Goal: Information Seeking & Learning: Understand process/instructions

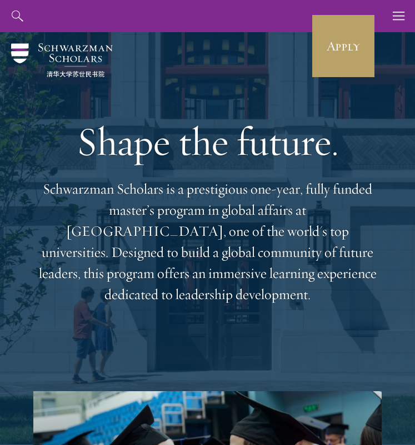
click at [231, 227] on p "Schwarzman Scholars is a prestigious one-year, fully funded master’s program in…" at bounding box center [207, 242] width 348 height 127
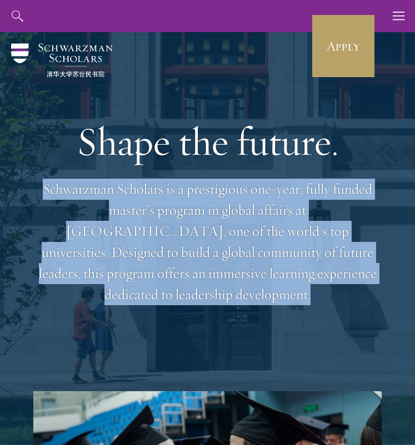
click at [229, 245] on p "Schwarzman Scholars is a prestigious one-year, fully funded master’s program in…" at bounding box center [207, 242] width 348 height 127
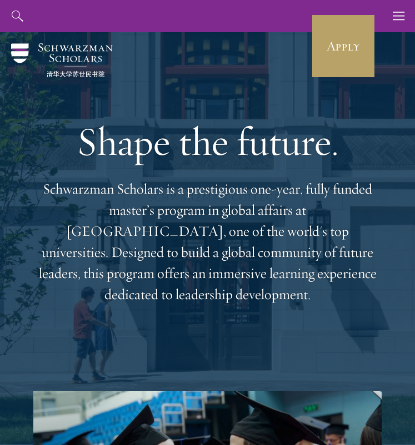
click at [229, 245] on p "Schwarzman Scholars is a prestigious one-year, fully funded master’s program in…" at bounding box center [207, 242] width 348 height 127
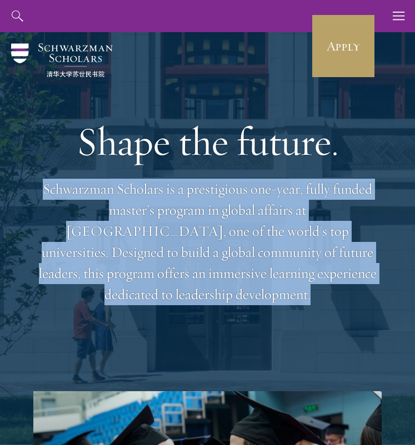
click at [233, 257] on p "Schwarzman Scholars is a prestigious one-year, fully funded master’s program in…" at bounding box center [207, 242] width 348 height 127
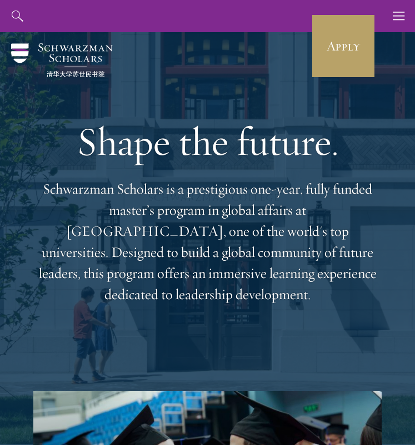
click at [233, 257] on p "Schwarzman Scholars is a prestigious one-year, fully funded master’s program in…" at bounding box center [207, 242] width 348 height 127
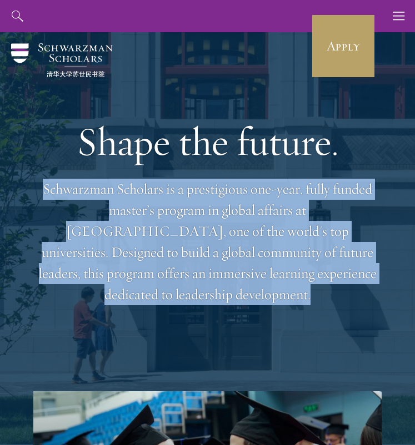
click at [238, 270] on p "Schwarzman Scholars is a prestigious one-year, fully funded master’s program in…" at bounding box center [207, 242] width 348 height 127
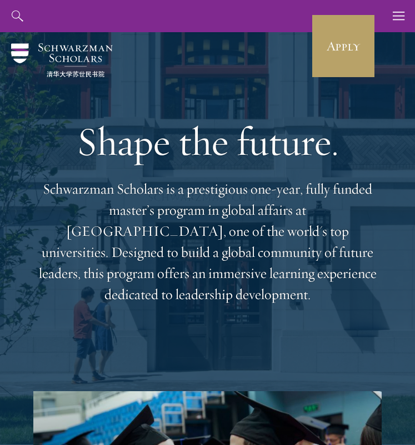
click at [238, 270] on p "Schwarzman Scholars is a prestigious one-year, fully funded master’s program in…" at bounding box center [207, 242] width 348 height 127
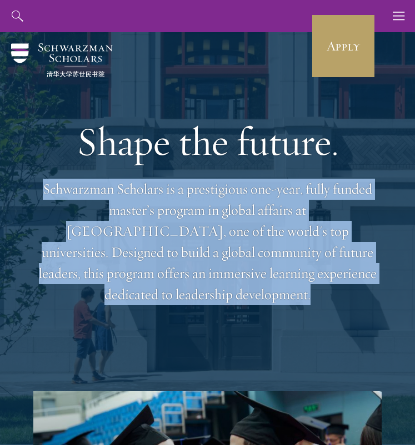
click at [240, 273] on p "Schwarzman Scholars is a prestigious one-year, fully funded master’s program in…" at bounding box center [207, 242] width 348 height 127
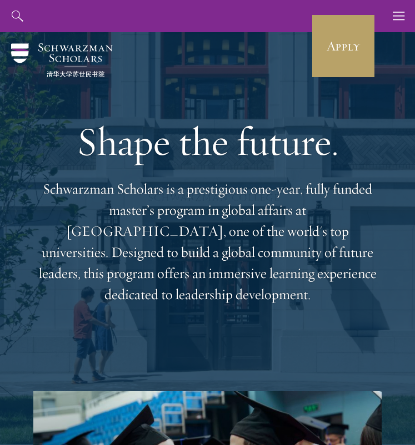
click at [240, 273] on p "Schwarzman Scholars is a prestigious one-year, fully funded master’s program in…" at bounding box center [207, 242] width 348 height 127
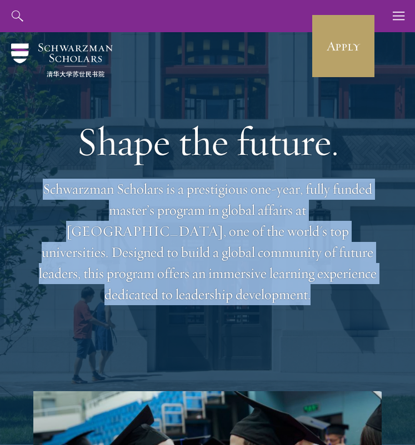
click at [250, 276] on p "Schwarzman Scholars is a prestigious one-year, fully funded master’s program in…" at bounding box center [207, 242] width 348 height 127
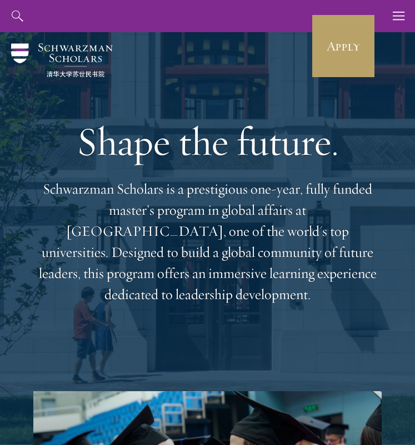
click at [250, 276] on p "Schwarzman Scholars is a prestigious one-year, fully funded master’s program in…" at bounding box center [207, 242] width 348 height 127
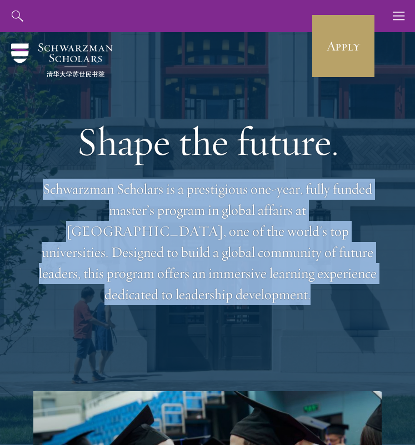
click at [260, 274] on p "Schwarzman Scholars is a prestigious one-year, fully funded master’s program in…" at bounding box center [207, 242] width 348 height 127
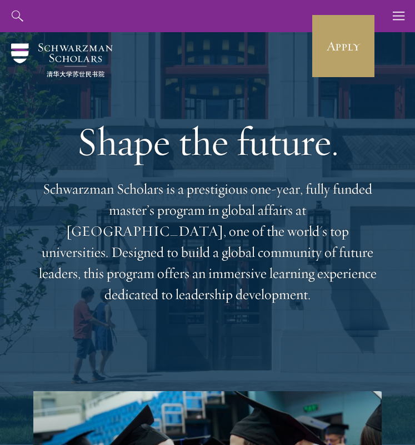
click at [260, 274] on p "Schwarzman Scholars is a prestigious one-year, fully funded master’s program in…" at bounding box center [207, 242] width 348 height 127
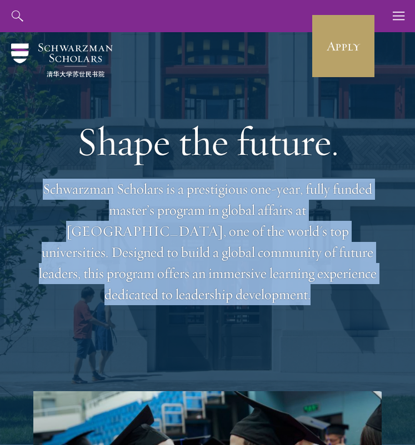
click at [268, 274] on p "Schwarzman Scholars is a prestigious one-year, fully funded master’s program in…" at bounding box center [207, 242] width 348 height 127
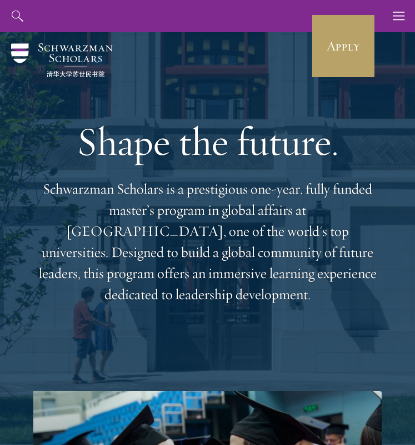
click at [268, 274] on p "Schwarzman Scholars is a prestigious one-year, fully funded master’s program in…" at bounding box center [207, 242] width 348 height 127
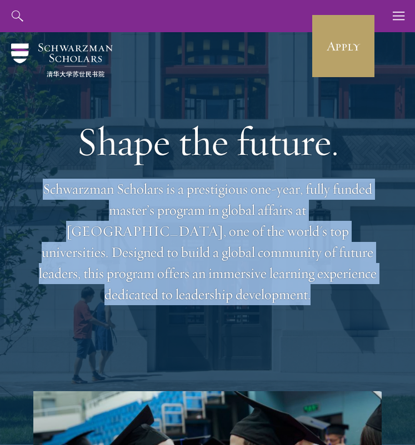
click at [271, 281] on p "Schwarzman Scholars is a prestigious one-year, fully funded master’s program in…" at bounding box center [207, 242] width 348 height 127
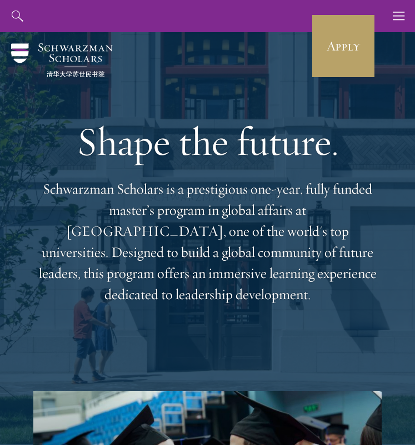
click at [271, 281] on p "Schwarzman Scholars is a prestigious one-year, fully funded master’s program in…" at bounding box center [207, 242] width 348 height 127
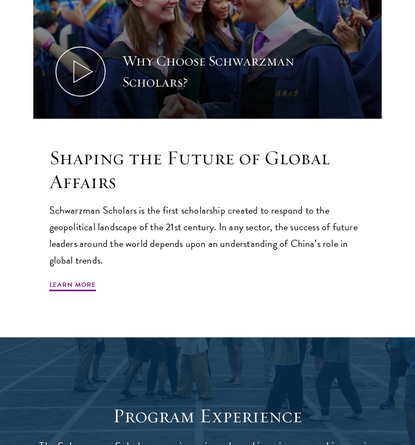
scroll to position [500, 0]
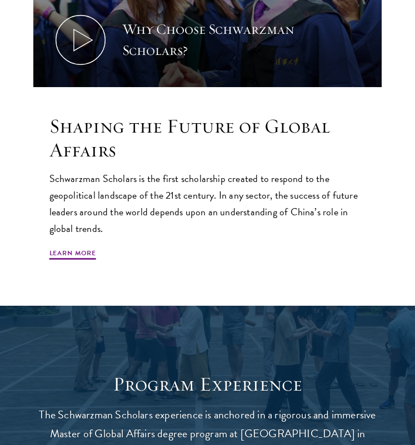
click at [253, 200] on p "Schwarzman Scholars is the first scholarship created to respond to the geopolit…" at bounding box center [207, 203] width 316 height 67
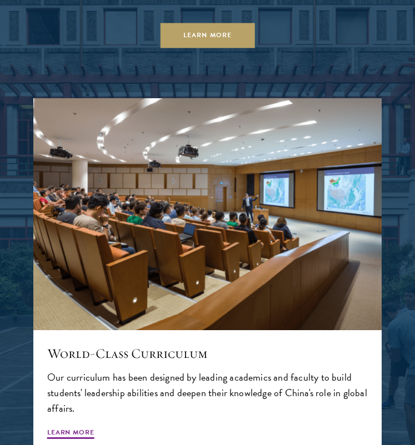
scroll to position [1029, 0]
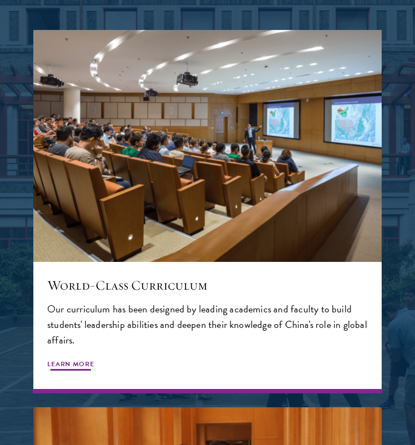
click at [225, 303] on p "Our curriculum has been designed by leading academics and faculty to build stud…" at bounding box center [207, 324] width 320 height 47
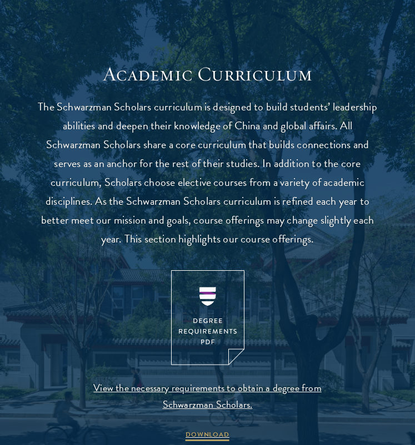
scroll to position [862, 0]
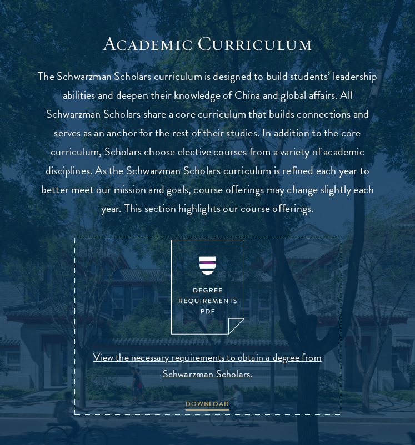
click at [213, 295] on img at bounding box center [207, 287] width 73 height 95
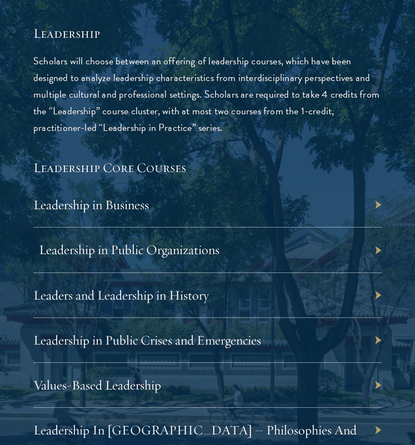
scroll to position [1785, 0]
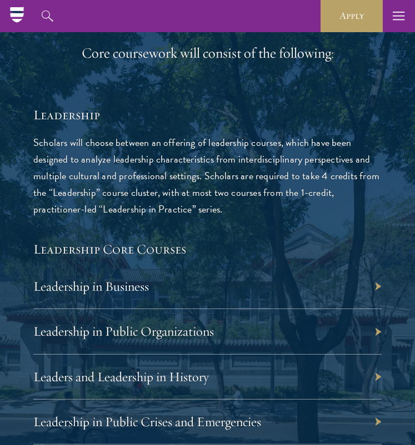
click at [192, 199] on p "Scholars will choose between an offering of leadership courses, which have been…" at bounding box center [207, 175] width 348 height 83
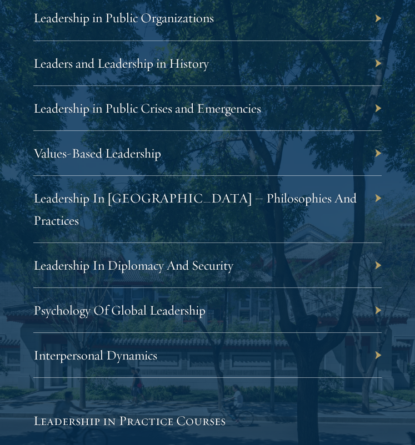
scroll to position [2109, 0]
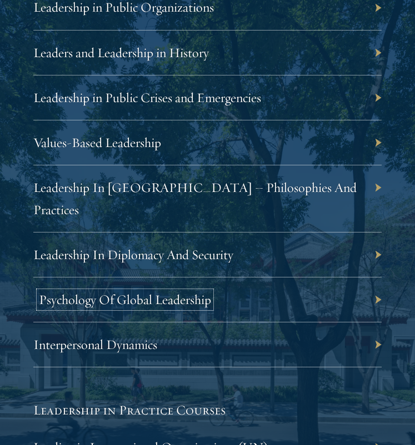
click at [170, 291] on link "Psychology Of Global Leadership" at bounding box center [125, 299] width 172 height 17
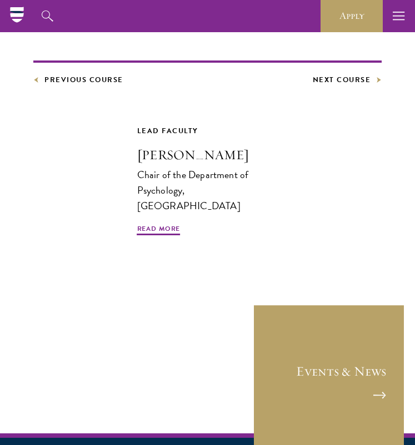
scroll to position [379, 0]
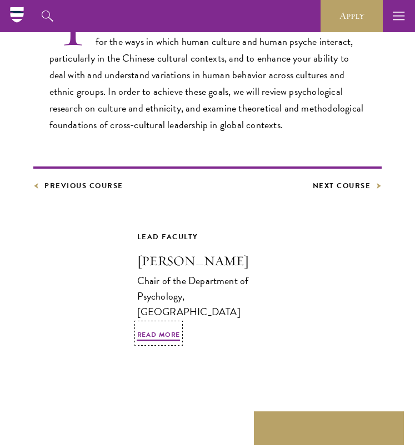
drag, startPoint x: 236, startPoint y: 258, endPoint x: 141, endPoint y: 259, distance: 94.9
click at [141, 259] on h3 "Peng Kaiping" at bounding box center [207, 260] width 141 height 19
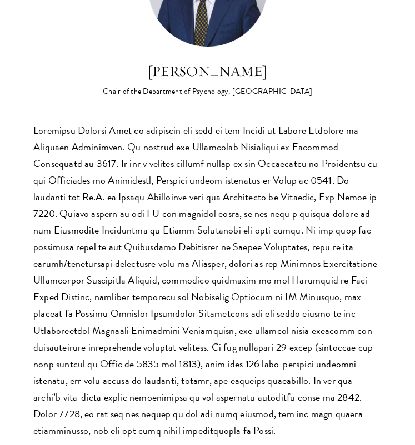
scroll to position [100, 0]
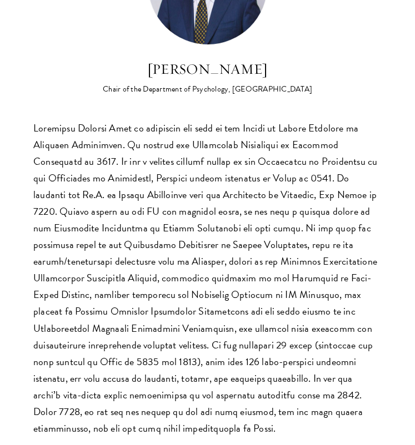
click at [158, 156] on p at bounding box center [207, 278] width 348 height 317
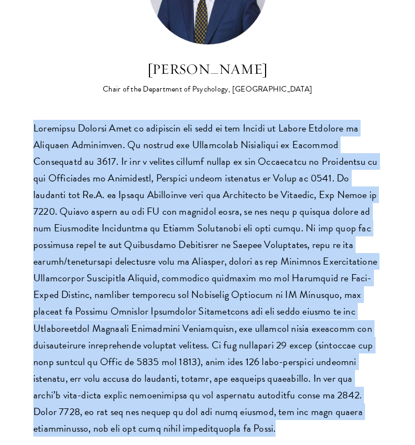
click at [155, 169] on p at bounding box center [207, 278] width 348 height 317
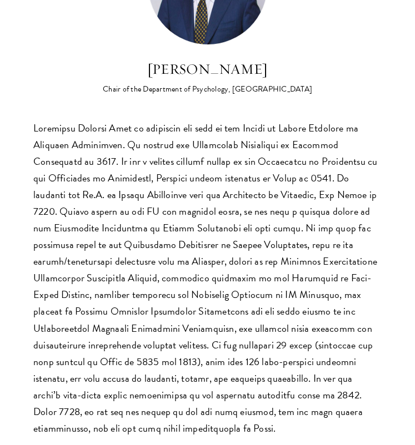
click at [155, 169] on p at bounding box center [207, 278] width 348 height 317
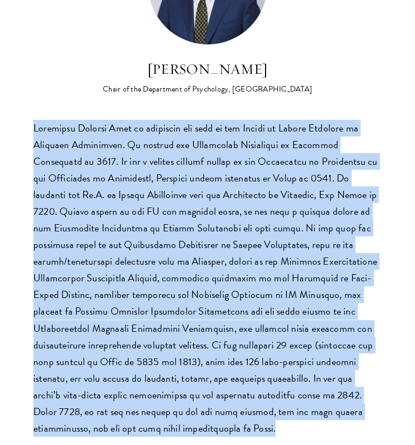
click at [153, 184] on p at bounding box center [207, 278] width 348 height 317
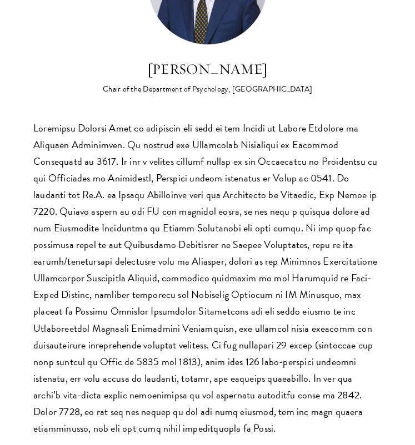
click at [153, 184] on p at bounding box center [207, 278] width 348 height 317
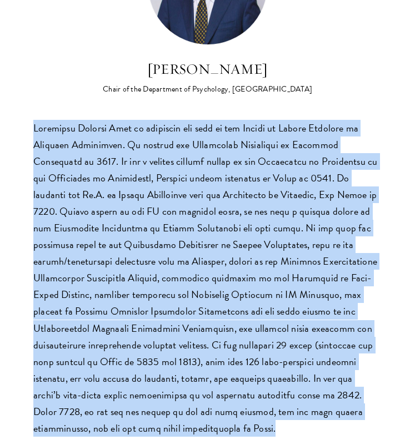
click at [151, 198] on p at bounding box center [207, 278] width 348 height 317
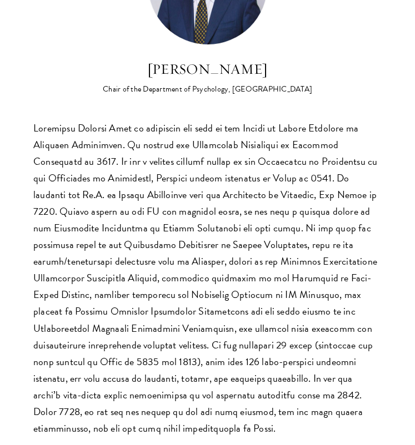
click at [151, 198] on p at bounding box center [207, 278] width 348 height 317
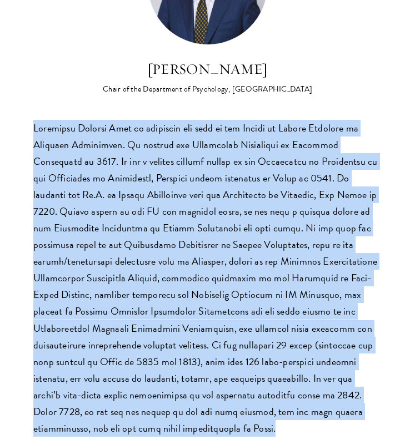
click at [149, 215] on p at bounding box center [207, 278] width 348 height 317
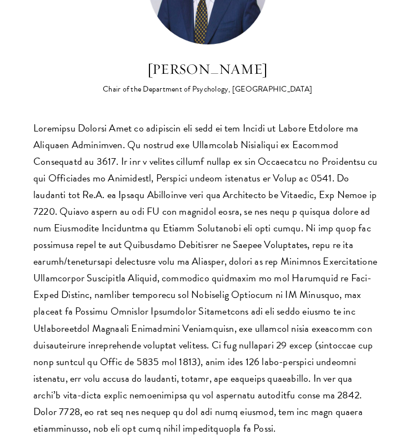
click at [149, 215] on p at bounding box center [207, 278] width 348 height 317
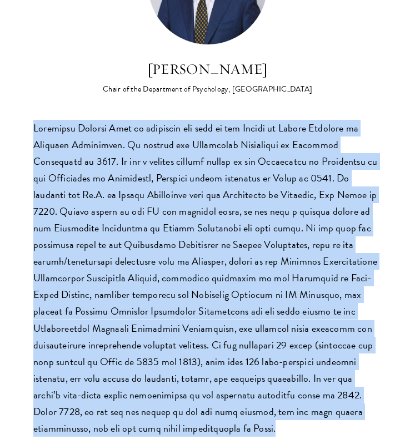
click at [149, 230] on p at bounding box center [207, 278] width 348 height 317
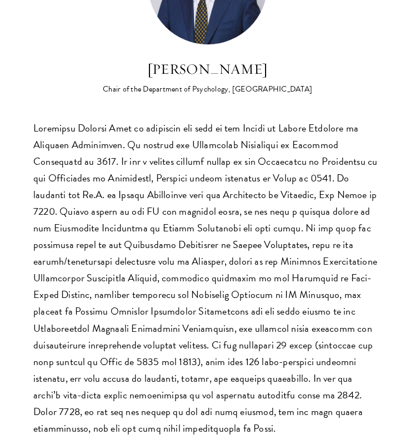
click at [149, 230] on p at bounding box center [207, 278] width 348 height 317
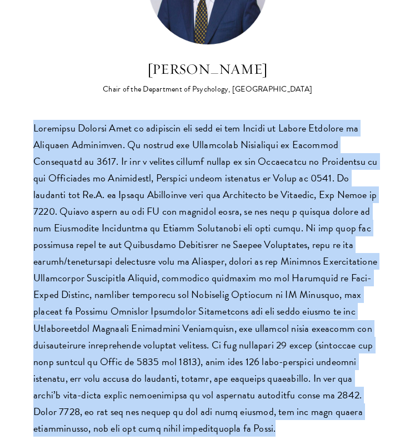
click at [148, 238] on p at bounding box center [207, 278] width 348 height 317
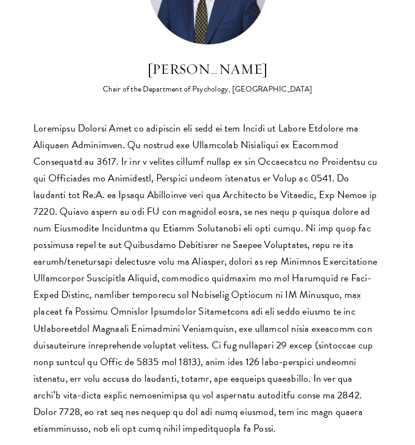
click at [148, 238] on p at bounding box center [207, 278] width 348 height 317
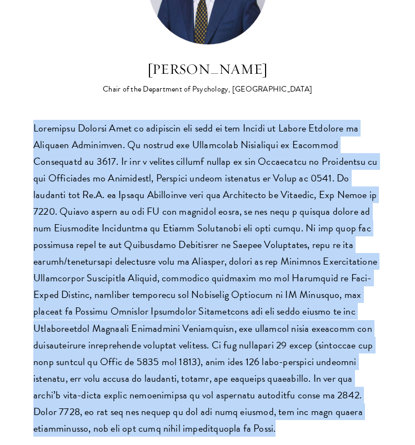
click at [148, 244] on p at bounding box center [207, 278] width 348 height 317
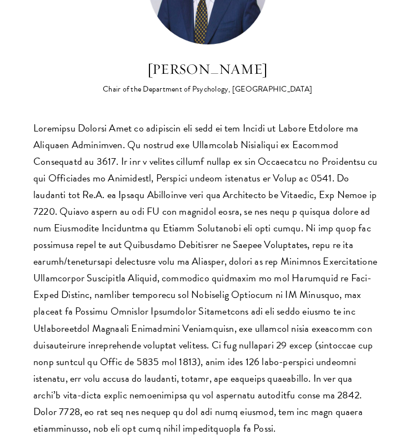
click at [148, 244] on p at bounding box center [207, 278] width 348 height 317
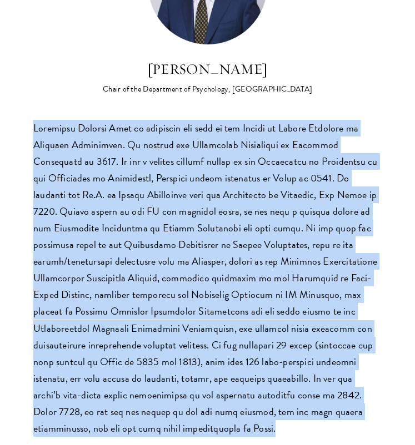
scroll to position [0, 0]
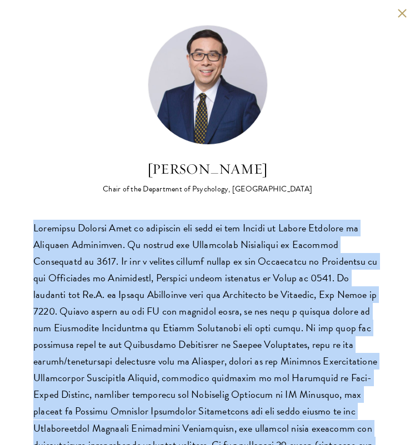
click at [164, 166] on h2 "Peng Kaiping" at bounding box center [207, 169] width 209 height 21
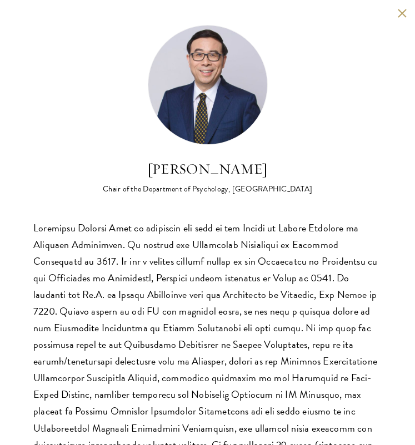
click at [164, 166] on h2 "Peng Kaiping" at bounding box center [207, 169] width 209 height 21
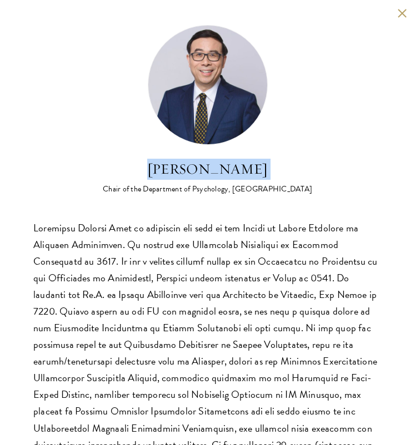
click at [269, 170] on h2 "Peng Kaiping" at bounding box center [207, 169] width 209 height 21
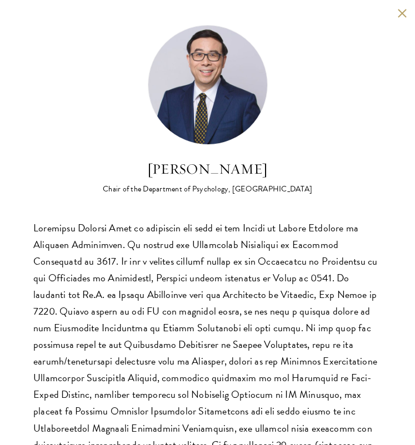
click at [269, 170] on h2 "Peng Kaiping" at bounding box center [207, 169] width 209 height 21
click at [243, 170] on h2 "Peng Kaiping" at bounding box center [207, 169] width 209 height 21
copy h2 "Kaiping"
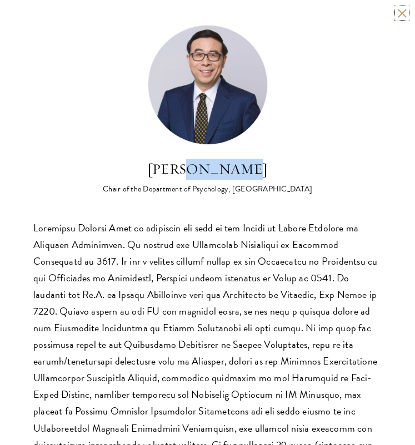
click at [400, 14] on button at bounding box center [401, 12] width 9 height 9
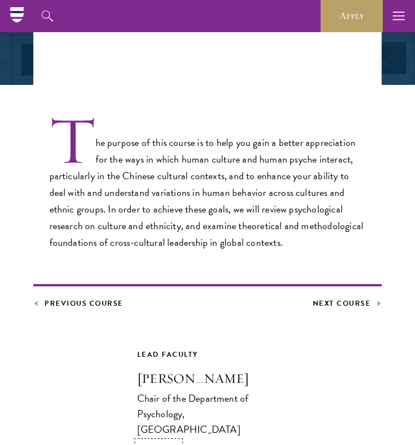
scroll to position [76, 0]
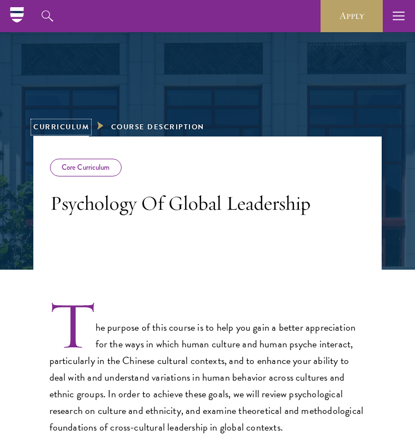
click at [59, 122] on link "Curriculum" at bounding box center [61, 127] width 56 height 11
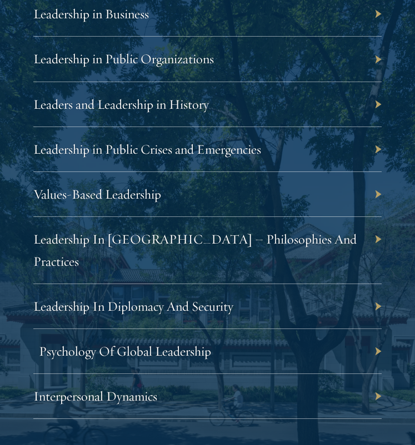
scroll to position [2059, 0]
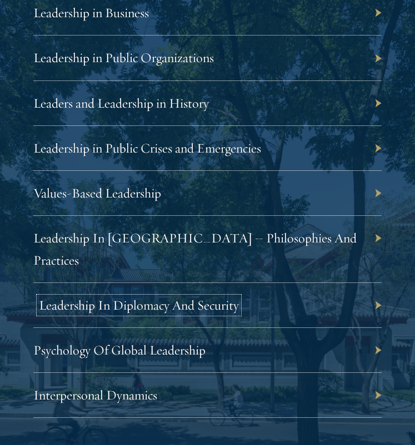
click at [168, 297] on link "Leadership In Diplomacy And Security" at bounding box center [139, 305] width 200 height 17
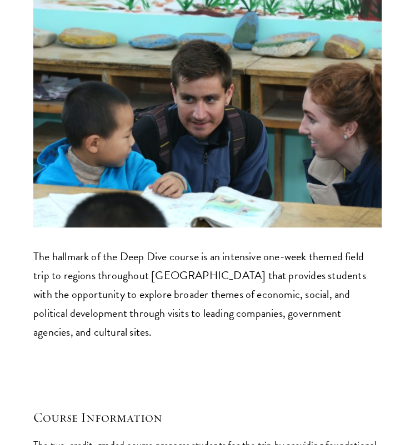
scroll to position [5257, 0]
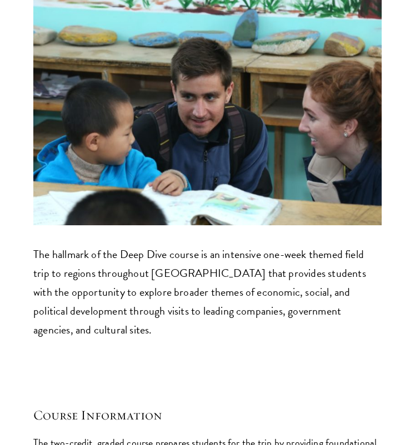
click at [199, 245] on p "The hallmark of the Deep Dive course is an intensive one-week themed field trip…" at bounding box center [207, 292] width 348 height 94
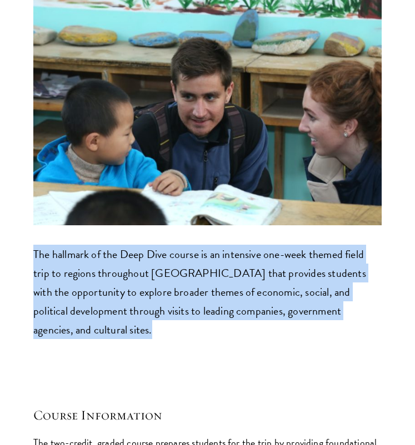
click at [199, 245] on p "The hallmark of the Deep Dive course is an intensive one-week themed field trip…" at bounding box center [207, 292] width 348 height 94
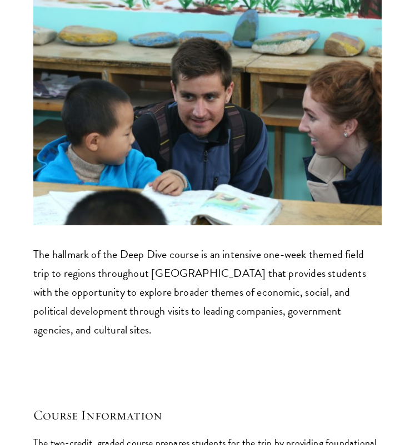
click at [199, 245] on p "The hallmark of the Deep Dive course is an intensive one-week themed field trip…" at bounding box center [207, 292] width 348 height 94
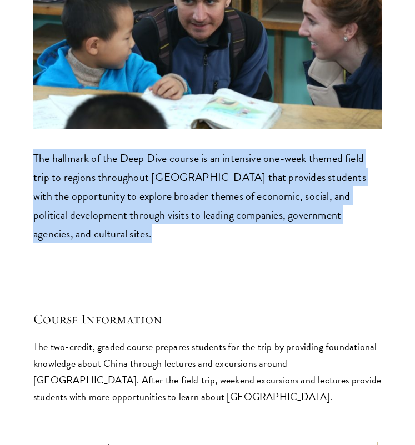
scroll to position [5405, 0]
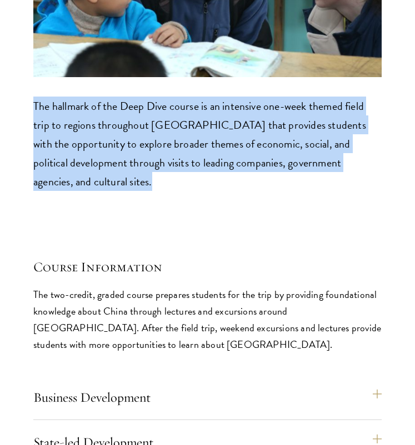
click at [199, 286] on p "The two-credit, graded course prepares students for the trip by providing found…" at bounding box center [207, 319] width 348 height 67
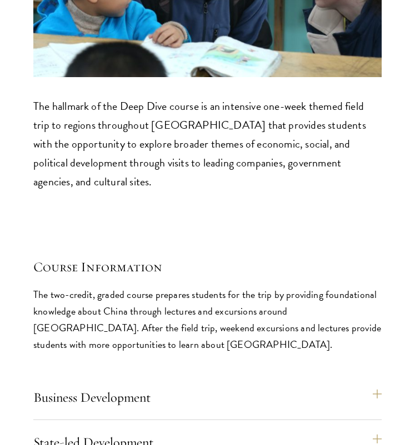
click at [199, 286] on p "The two-credit, graded course prepares students for the trip by providing found…" at bounding box center [207, 319] width 348 height 67
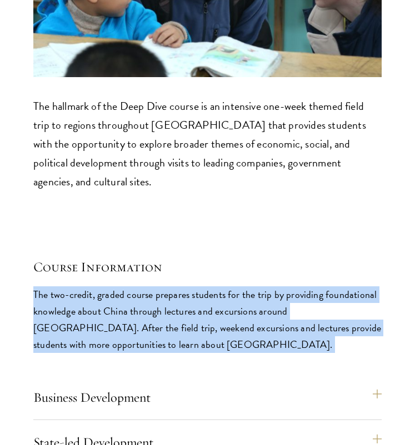
click at [200, 286] on p "The two-credit, graded course prepares students for the trip by providing found…" at bounding box center [207, 319] width 348 height 67
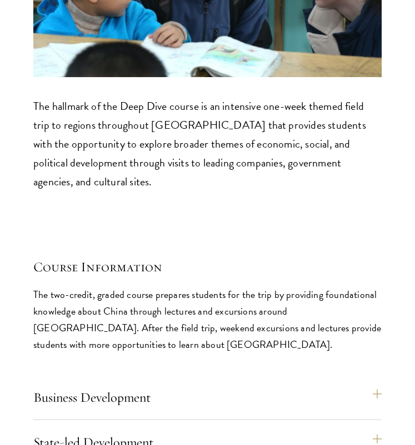
click at [200, 286] on p "The two-credit, graded course prepares students for the trip by providing found…" at bounding box center [207, 319] width 348 height 67
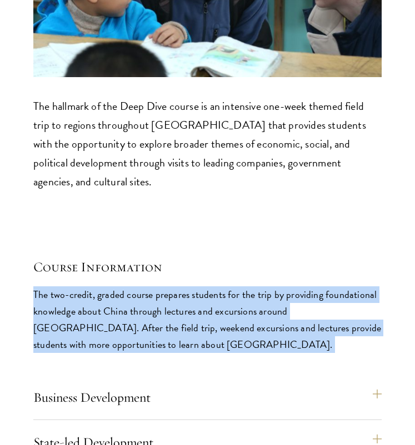
click at [200, 286] on p "The two-credit, graded course prepares students for the trip by providing found…" at bounding box center [207, 319] width 348 height 67
click at [199, 286] on p "The two-credit, graded course prepares students for the trip by providing found…" at bounding box center [207, 319] width 348 height 67
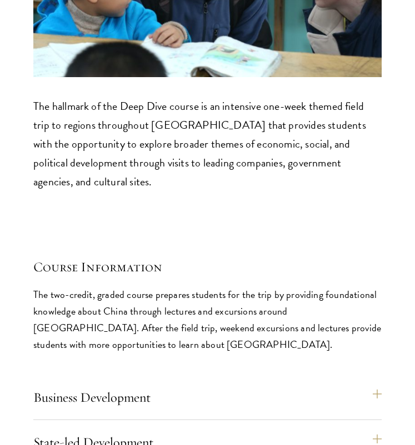
click at [199, 286] on p "The two-credit, graded course prepares students for the trip by providing found…" at bounding box center [207, 319] width 348 height 67
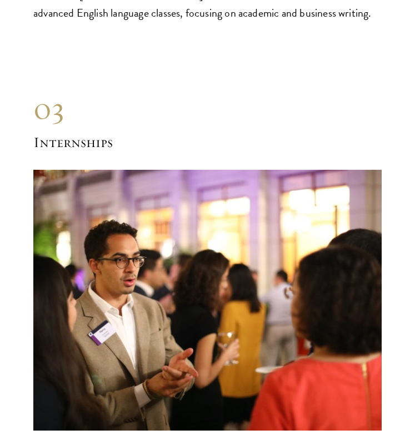
scroll to position [6530, 0]
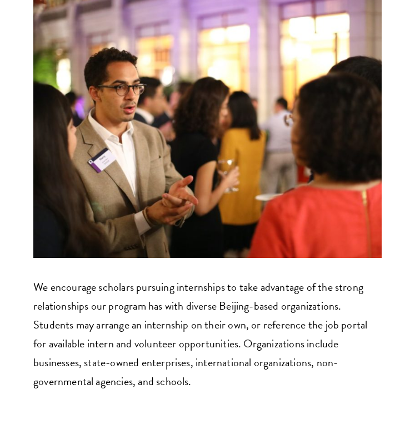
click at [198, 278] on p "We encourage scholars pursuing internships to take advantage of the strong rela…" at bounding box center [207, 334] width 348 height 113
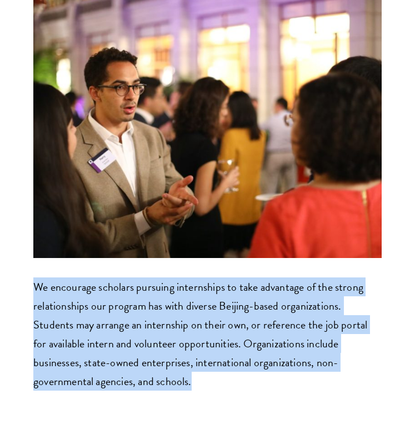
click at [197, 278] on p "We encourage scholars pursuing internships to take advantage of the strong rela…" at bounding box center [207, 334] width 348 height 113
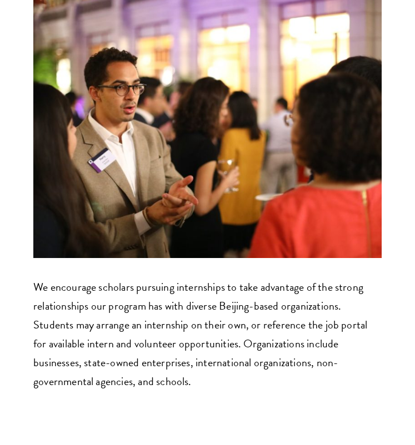
click at [197, 278] on p "We encourage scholars pursuing internships to take advantage of the strong rela…" at bounding box center [207, 334] width 348 height 113
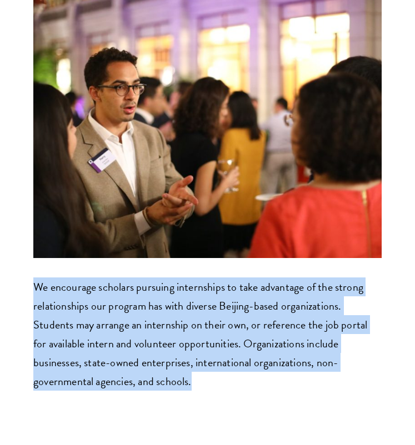
click at [196, 278] on p "We encourage scholars pursuing internships to take advantage of the strong rela…" at bounding box center [207, 334] width 348 height 113
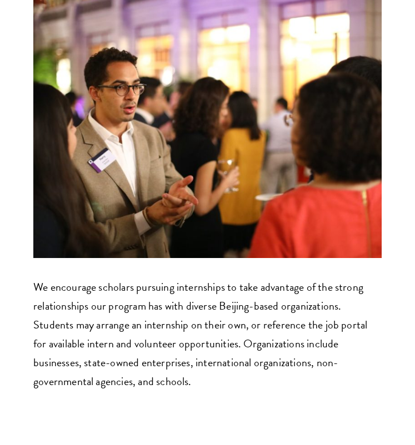
click at [196, 278] on p "We encourage scholars pursuing internships to take advantage of the strong rela…" at bounding box center [207, 334] width 348 height 113
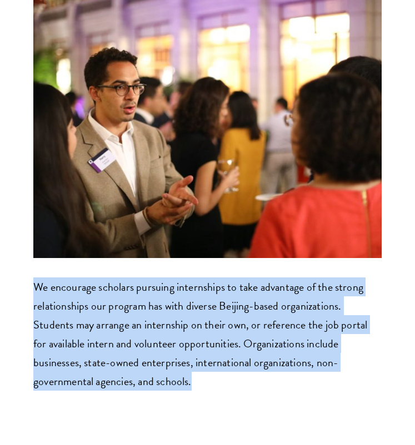
click at [194, 278] on p "We encourage scholars pursuing internships to take advantage of the strong rela…" at bounding box center [207, 334] width 348 height 113
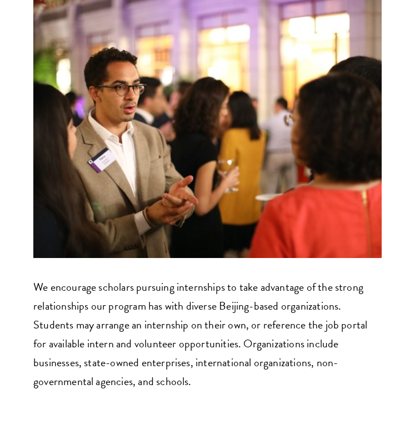
click at [194, 278] on p "We encourage scholars pursuing internships to take advantage of the strong rela…" at bounding box center [207, 334] width 348 height 113
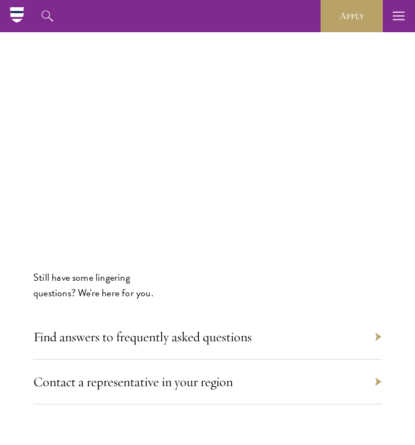
scroll to position [7178, 0]
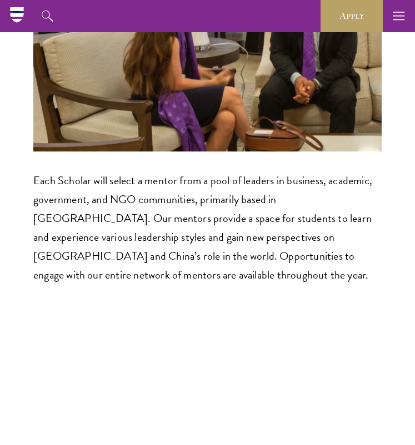
click at [184, 171] on p "Each Scholar will select a mentor from a pool of leaders in business, academic,…" at bounding box center [207, 227] width 348 height 113
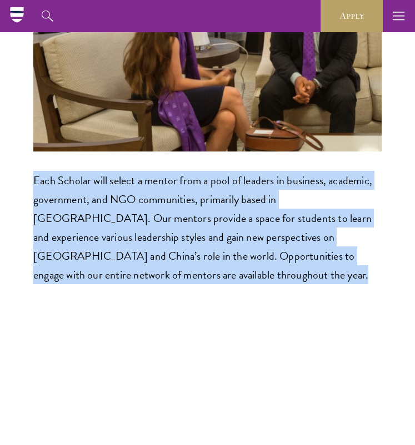
click at [179, 171] on p "Each Scholar will select a mentor from a pool of leaders in business, academic,…" at bounding box center [207, 227] width 348 height 113
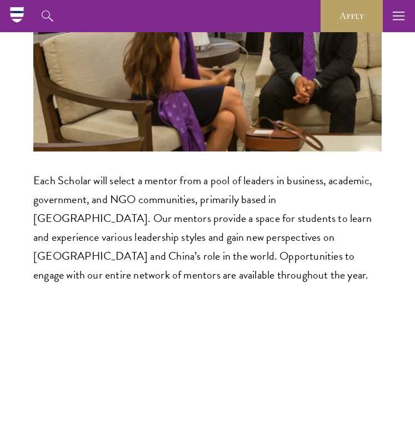
click at [179, 171] on p "Each Scholar will select a mentor from a pool of leaders in business, academic,…" at bounding box center [207, 227] width 348 height 113
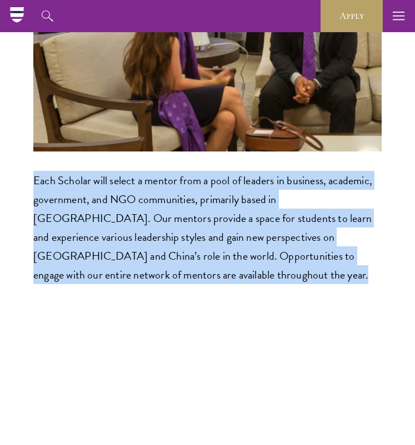
click at [172, 171] on p "Each Scholar will select a mentor from a pool of leaders in business, academic,…" at bounding box center [207, 227] width 348 height 113
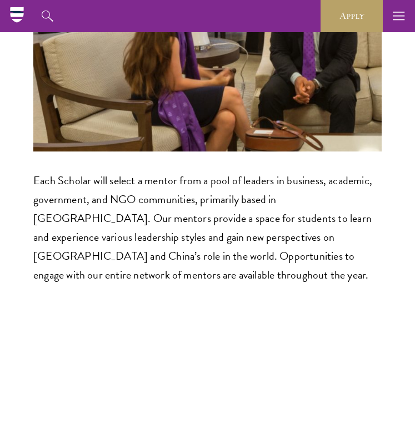
click at [172, 171] on p "Each Scholar will select a mentor from a pool of leaders in business, academic,…" at bounding box center [207, 227] width 348 height 113
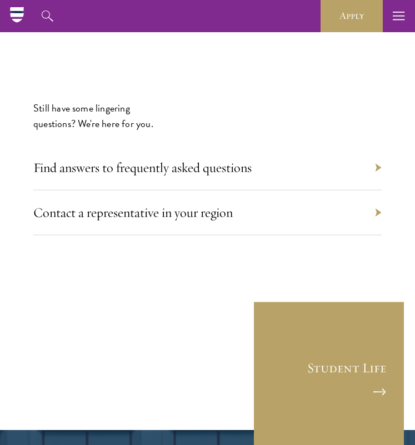
scroll to position [7603, 0]
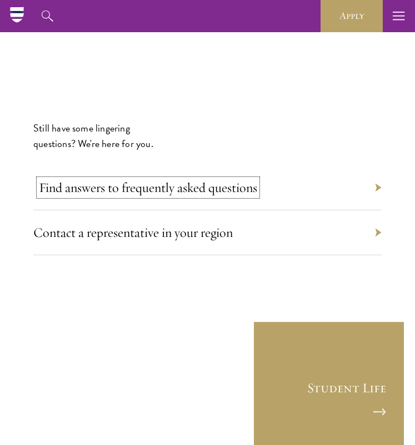
click at [166, 179] on link "Find answers to frequently asked questions" at bounding box center [148, 187] width 218 height 17
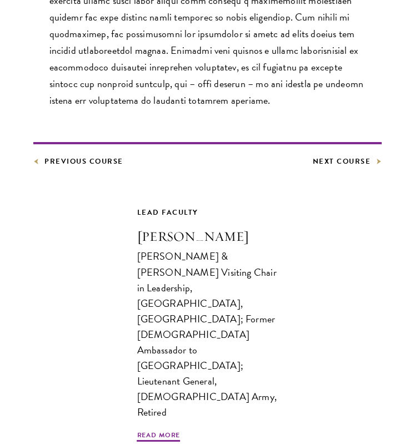
scroll to position [570, 0]
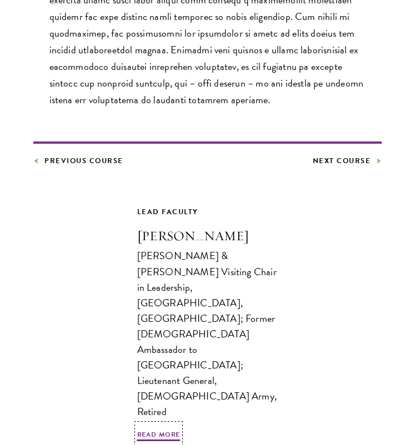
click at [226, 233] on h3 "[PERSON_NAME]" at bounding box center [207, 235] width 141 height 19
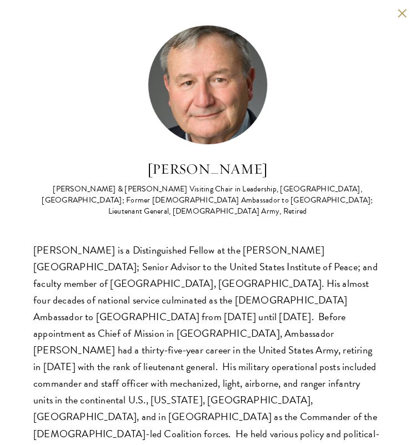
click at [226, 173] on h2 "[PERSON_NAME]" at bounding box center [207, 169] width 348 height 21
copy h2 "[PERSON_NAME]"
click at [403, 16] on button at bounding box center [401, 12] width 9 height 9
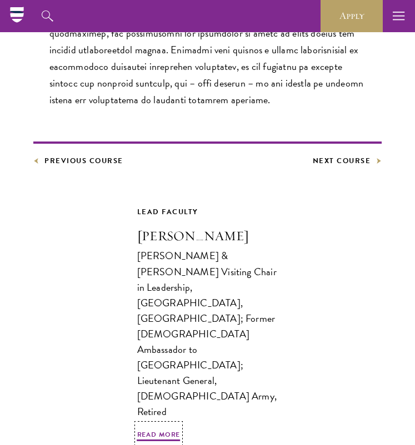
scroll to position [548, 0]
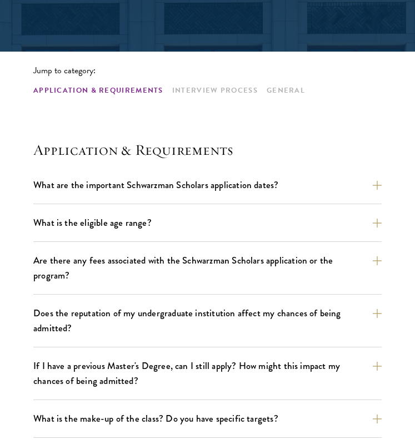
scroll to position [235, 0]
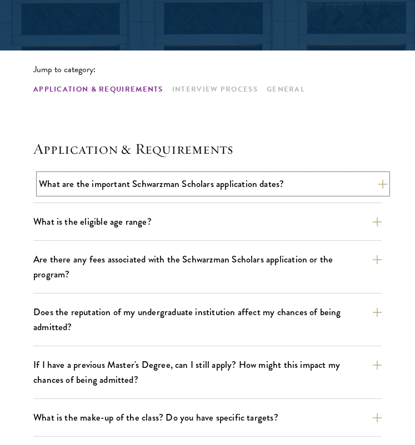
click at [161, 191] on button "What are the important Schwarzman Scholars application dates?" at bounding box center [213, 183] width 348 height 19
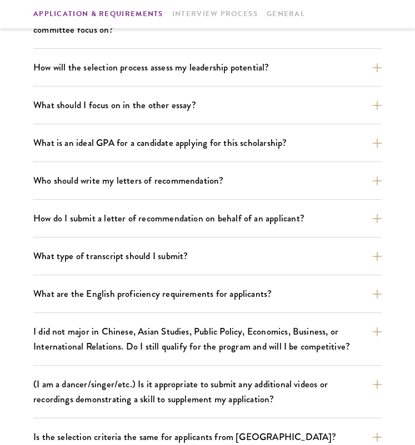
scroll to position [1033, 0]
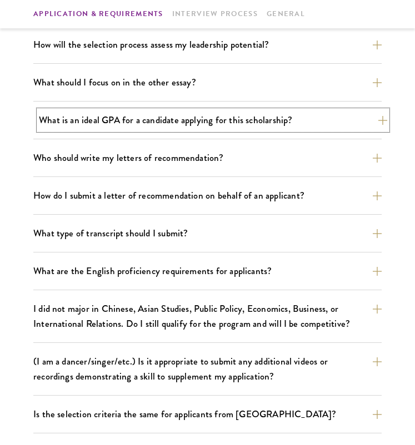
click at [163, 120] on button "What is an ideal GPA for a candidate applying for this scholarship?" at bounding box center [213, 119] width 348 height 19
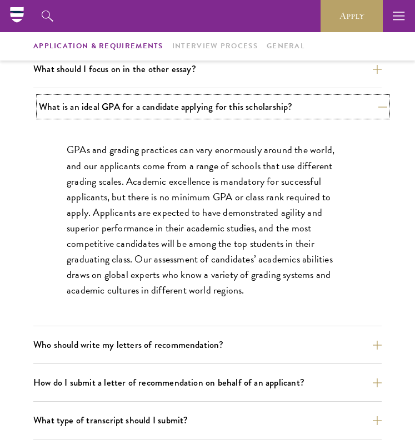
scroll to position [699, 0]
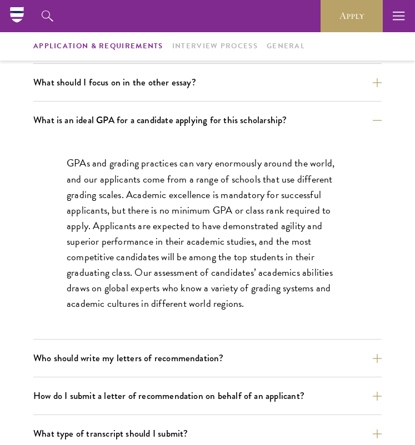
click at [188, 249] on p "GPAs and grading practices can vary enormously around the world, and our applic…" at bounding box center [207, 233] width 281 height 156
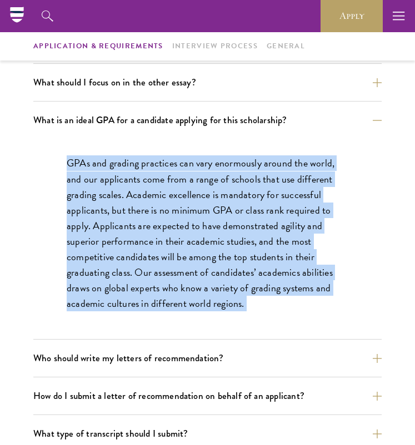
click at [188, 275] on p "GPAs and grading practices can vary enormously around the world, and our applic…" at bounding box center [207, 233] width 281 height 156
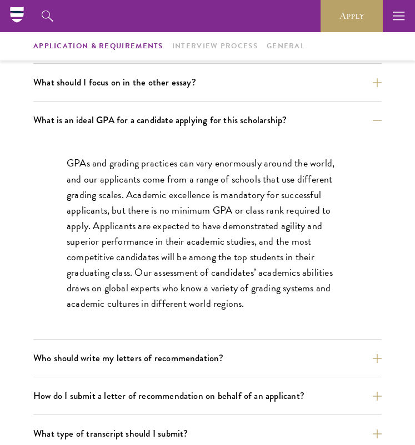
click at [188, 275] on p "GPAs and grading practices can vary enormously around the world, and our applic…" at bounding box center [207, 233] width 281 height 156
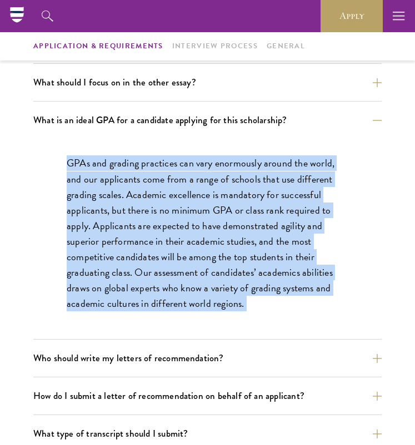
click at [190, 286] on p "GPAs and grading practices can vary enormously around the world, and our applic…" at bounding box center [207, 233] width 281 height 156
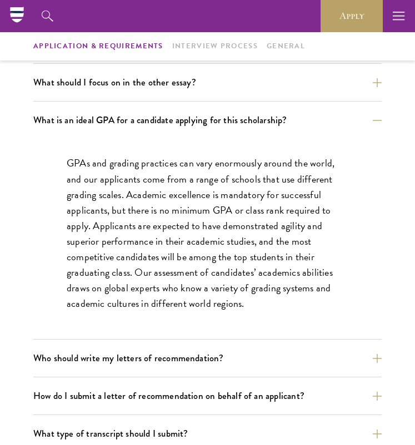
click at [190, 286] on p "GPAs and grading practices can vary enormously around the world, and our applic…" at bounding box center [207, 233] width 281 height 156
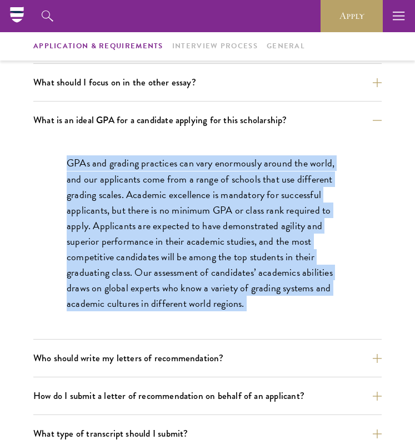
click at [191, 305] on p "GPAs and grading practices can vary enormously around the world, and our applic…" at bounding box center [207, 233] width 281 height 156
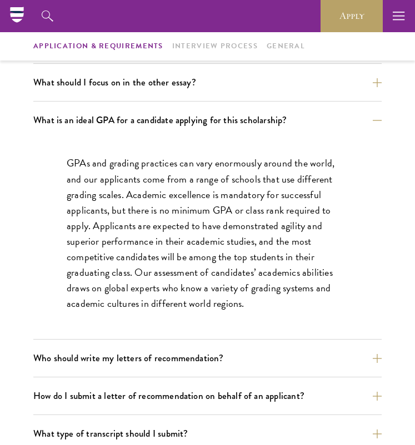
click at [191, 305] on p "GPAs and grading practices can vary enormously around the world, and our applic…" at bounding box center [207, 233] width 281 height 156
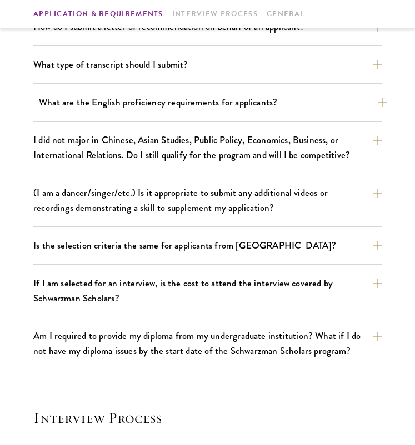
scroll to position [1087, 0]
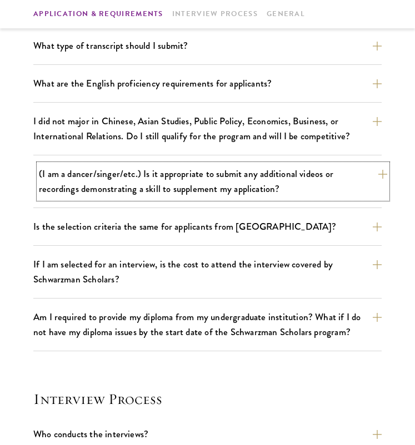
click at [183, 174] on button "(I am a dancer/singer/etc.) Is it appropriate to submit any additional videos o…" at bounding box center [213, 181] width 348 height 34
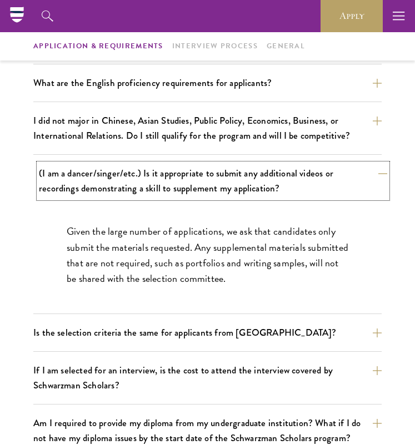
scroll to position [886, 0]
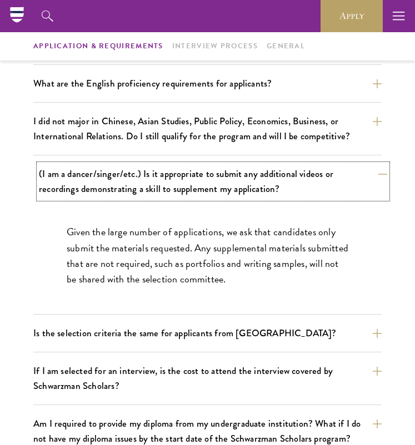
click at [183, 174] on button "(I am a dancer/singer/etc.) Is it appropriate to submit any additional videos o…" at bounding box center [213, 181] width 348 height 34
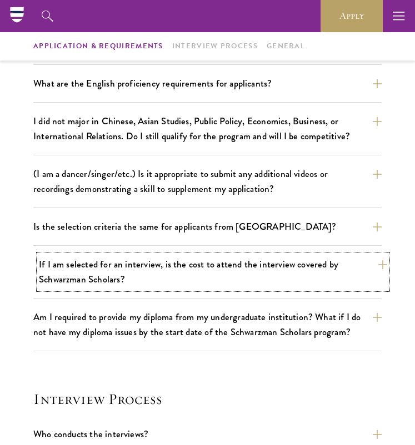
click at [179, 271] on button "If I am selected for an interview, is the cost to attend the interview covered …" at bounding box center [213, 272] width 348 height 34
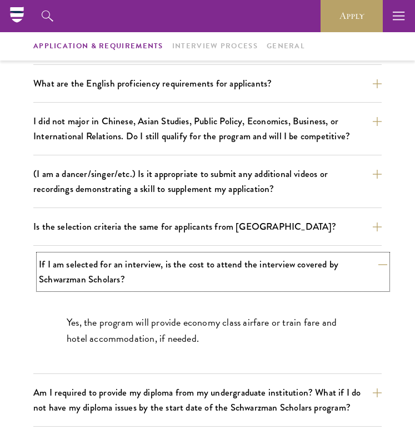
click at [179, 271] on button "If I am selected for an interview, is the cost to attend the interview covered …" at bounding box center [213, 272] width 348 height 34
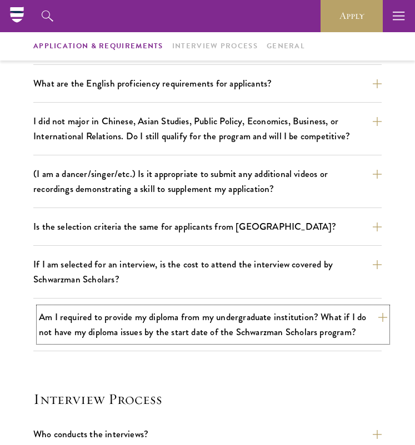
click at [180, 315] on button "Am I required to provide my diploma from my undergraduate institution? What if …" at bounding box center [213, 324] width 348 height 34
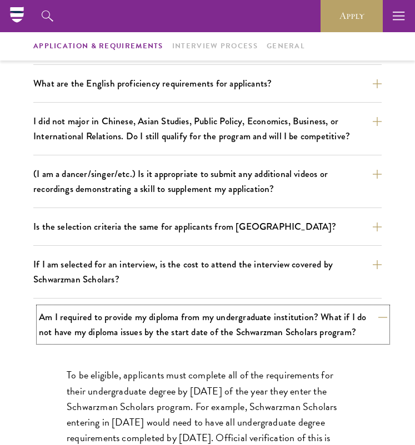
click at [183, 335] on button "Am I required to provide my diploma from my undergraduate institution? What if …" at bounding box center [213, 324] width 348 height 34
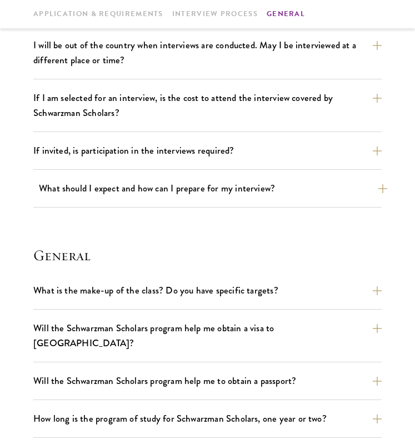
scroll to position [1376, 0]
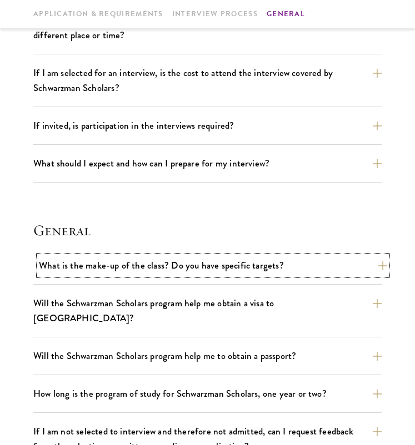
click at [193, 256] on button "What is the make-up of the class? Do you have specific targets?" at bounding box center [213, 265] width 348 height 19
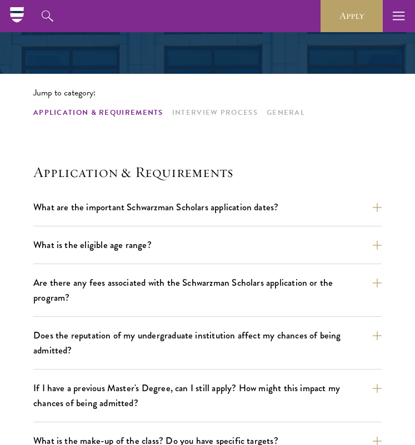
scroll to position [0, 0]
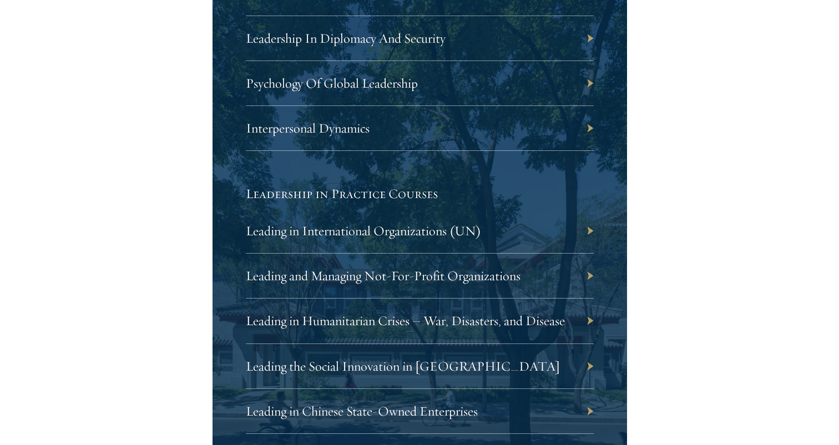
scroll to position [2371, 0]
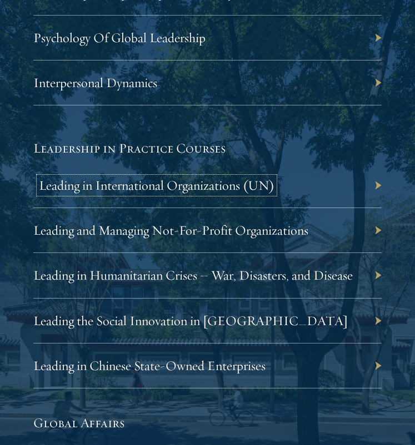
click at [186, 177] on link "Leading in International Organizations (UN)" at bounding box center [156, 185] width 235 height 17
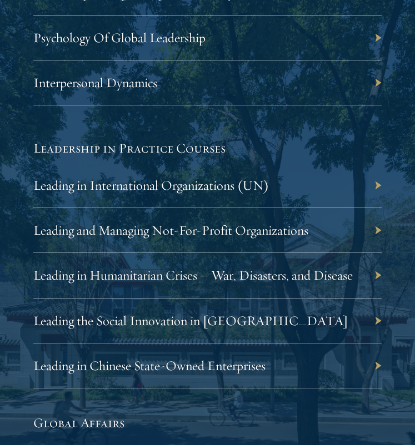
click at [188, 163] on div "Leading in International Organizations (UN)" at bounding box center [207, 185] width 348 height 45
click at [174, 176] on div "Leading in International Organizations (UN)" at bounding box center [207, 185] width 348 height 45
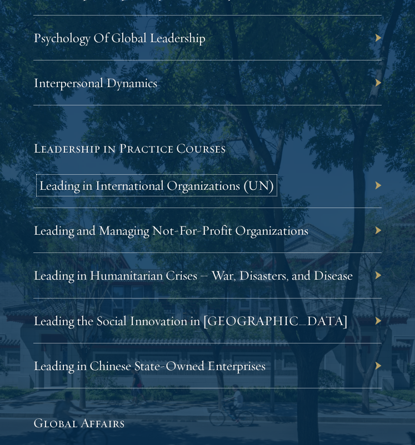
click at [164, 177] on link "Leading in International Organizations (UN)" at bounding box center [156, 185] width 235 height 17
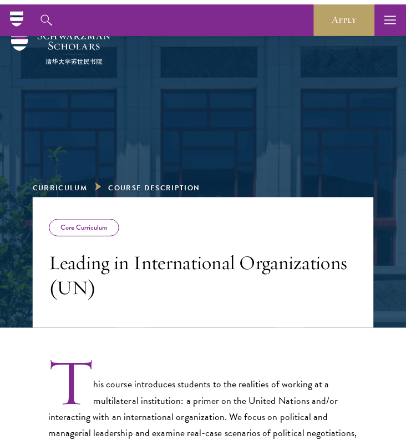
scroll to position [7, 0]
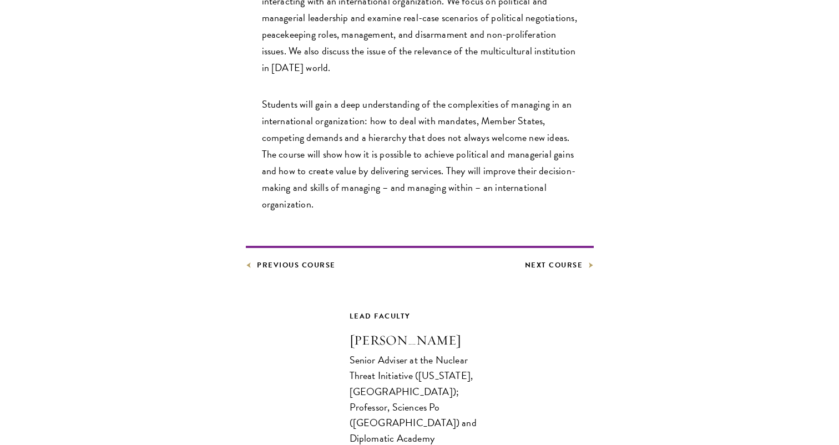
scroll to position [621, 0]
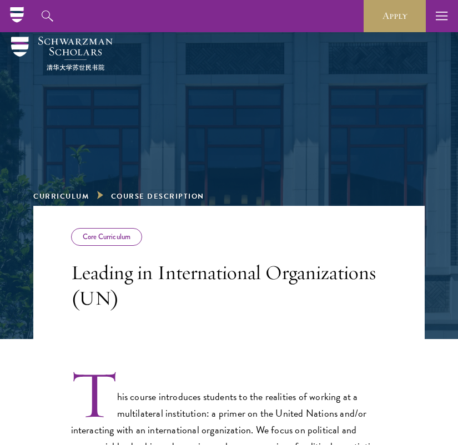
click at [143, 179] on nav "Curriculum Course Description" at bounding box center [118, 183] width 171 height 40
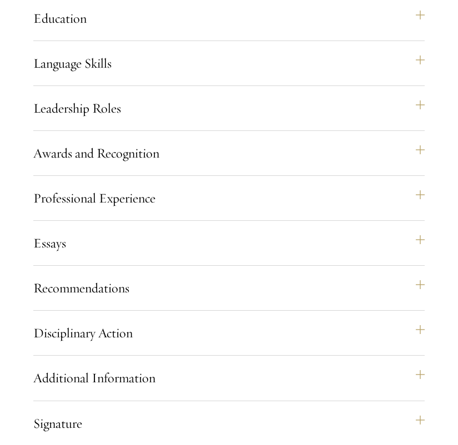
scroll to position [1110, 0]
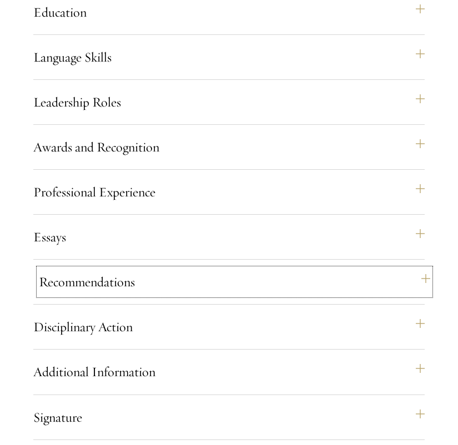
click at [159, 295] on button "Recommendations" at bounding box center [234, 282] width 391 height 27
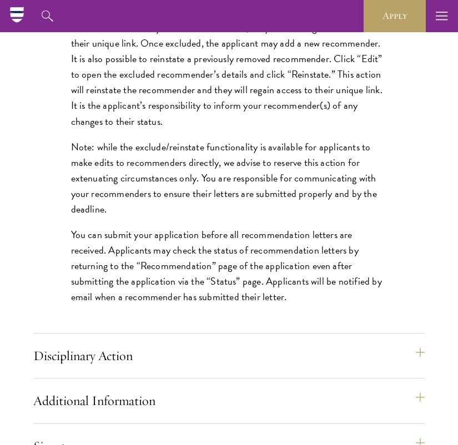
scroll to position [1727, 0]
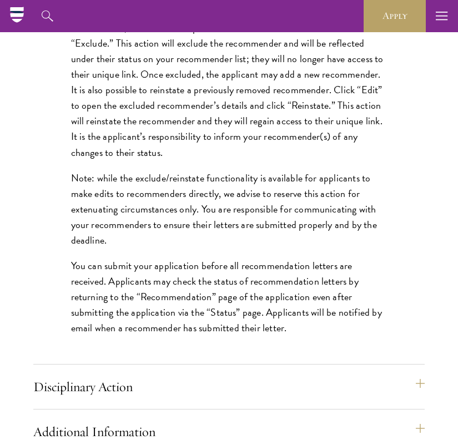
click at [124, 308] on p "You can submit your application before all recommendation letters are received.…" at bounding box center [229, 297] width 316 height 78
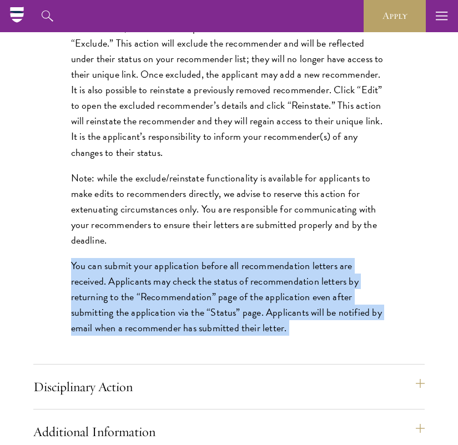
click at [122, 310] on p "You can submit your application before all recommendation letters are received.…" at bounding box center [229, 297] width 316 height 78
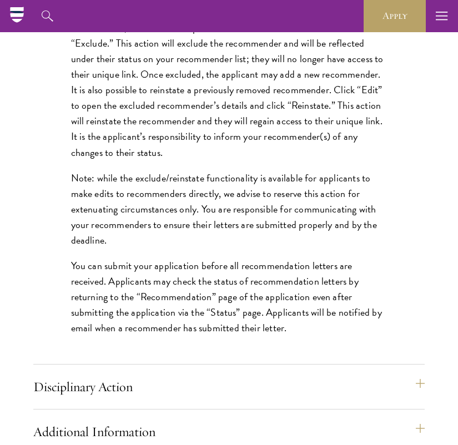
click at [122, 310] on p "You can submit your application before all recommendation letters are received.…" at bounding box center [229, 297] width 316 height 78
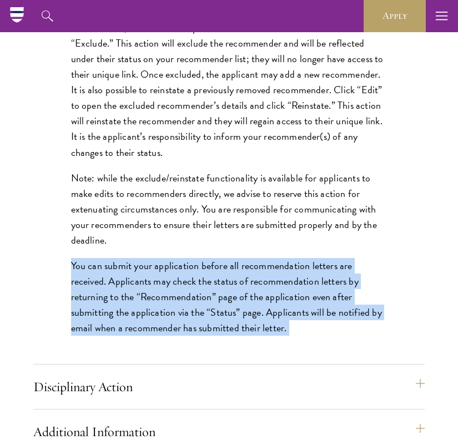
click at [121, 312] on p "You can submit your application before all recommendation letters are received.…" at bounding box center [229, 297] width 316 height 78
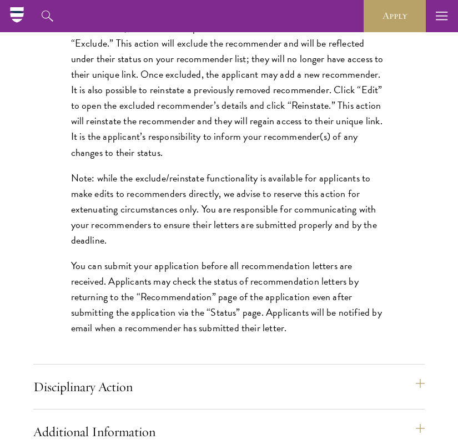
click at [121, 312] on p "You can submit your application before all recommendation letters are received.…" at bounding box center [229, 297] width 316 height 78
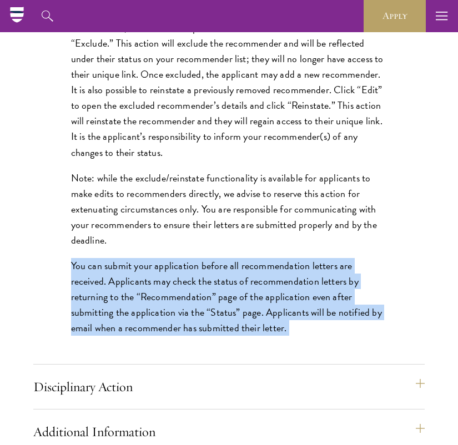
click at [119, 322] on p "You can submit your application before all recommendation letters are received.…" at bounding box center [229, 297] width 316 height 78
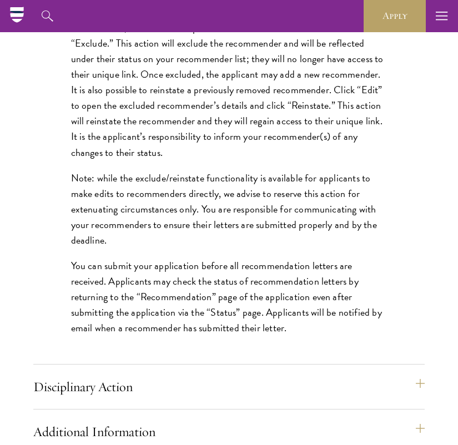
click at [119, 322] on p "You can submit your application before all recommendation letters are received.…" at bounding box center [229, 297] width 316 height 78
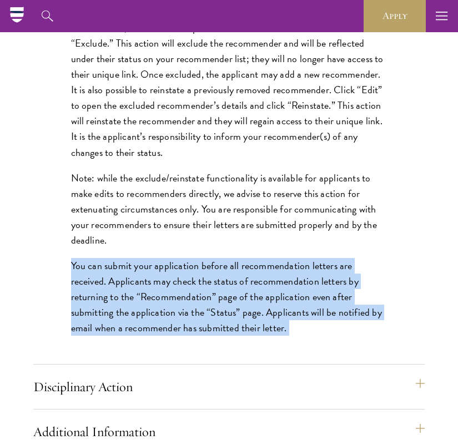
click at [120, 330] on p "You can submit your application before all recommendation letters are received.…" at bounding box center [229, 297] width 316 height 78
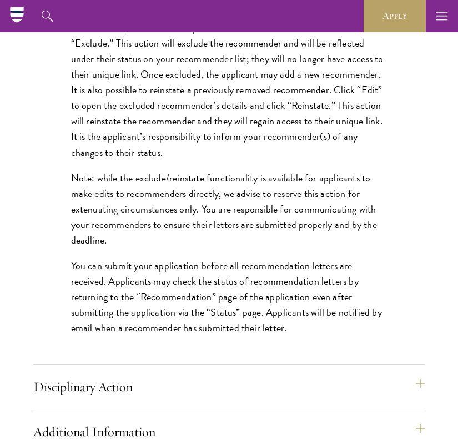
click at [120, 330] on p "You can submit your application before all recommendation letters are received.…" at bounding box center [229, 297] width 316 height 78
click at [143, 336] on p "You can submit your application before all recommendation letters are received.…" at bounding box center [229, 297] width 316 height 78
click at [233, 336] on p "You can submit your application before all recommendation letters are received.…" at bounding box center [229, 297] width 316 height 78
click at [212, 336] on p "You can submit your application before all recommendation letters are received.…" at bounding box center [229, 297] width 316 height 78
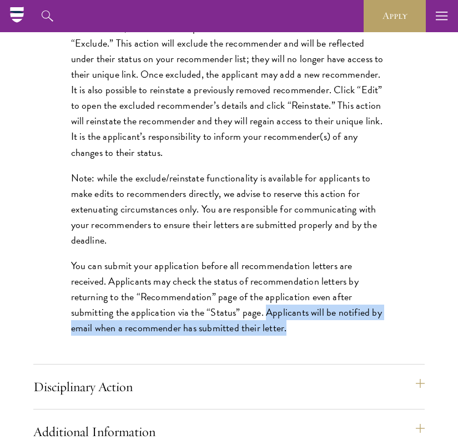
drag, startPoint x: 202, startPoint y: 346, endPoint x: 254, endPoint y: 363, distance: 54.9
click at [254, 336] on p "You can submit your application before all recommendation letters are received.…" at bounding box center [229, 297] width 316 height 78
